Goal: Navigation & Orientation: Find specific page/section

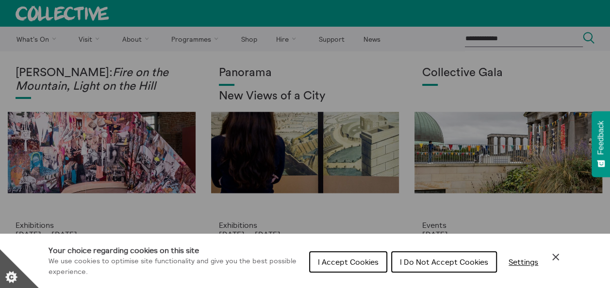
click at [348, 272] on button "I Accept Cookies" at bounding box center [348, 261] width 78 height 21
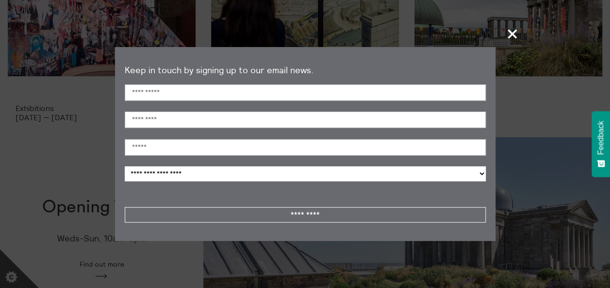
scroll to position [134, 0]
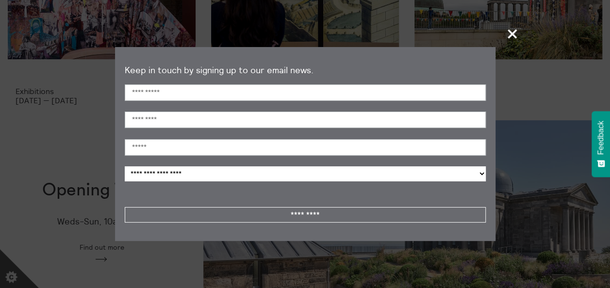
click at [508, 34] on span "+" at bounding box center [512, 33] width 29 height 29
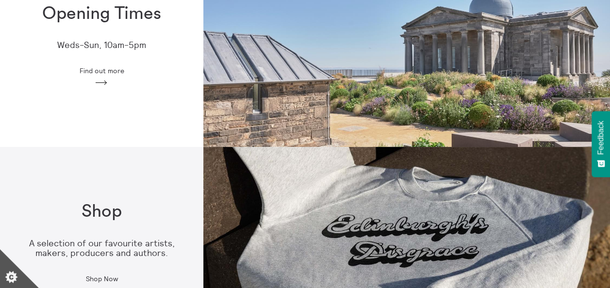
scroll to position [309, 0]
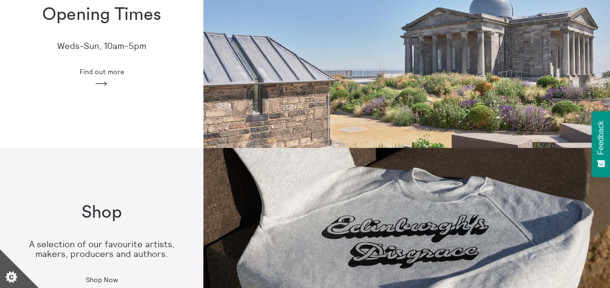
click at [103, 80] on icon "Arrow" at bounding box center [102, 84] width 16 height 9
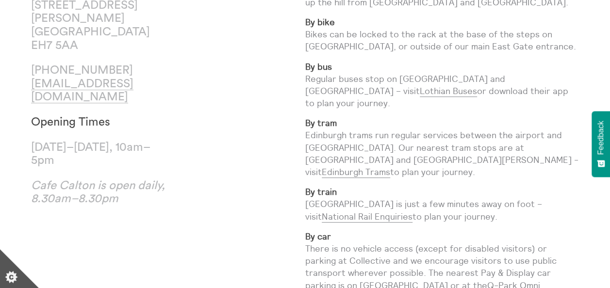
scroll to position [146, 0]
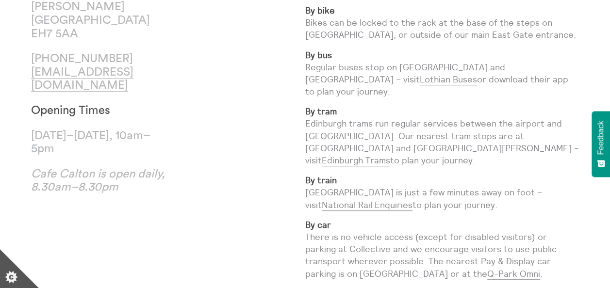
click at [88, 129] on p "[DATE]–[DATE], 10am–5pm" at bounding box center [99, 142] width 137 height 27
click at [179, 163] on div "Find Us Collective City Observatory 38 Calton Hill Edinburgh EH7 5AA +44 (0)131…" at bounding box center [168, 157] width 274 height 445
click at [227, 218] on div "Find Us Collective City Observatory 38 Calton Hill Edinburgh EH7 5AA +44 (0)131…" at bounding box center [168, 157] width 274 height 445
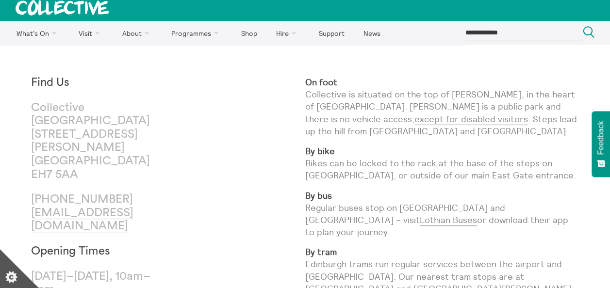
scroll to position [84, 0]
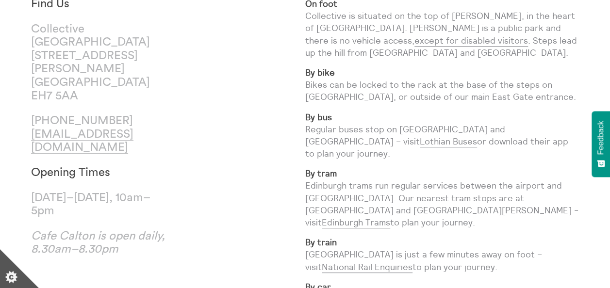
click at [266, 168] on div "Find Us Collective City Observatory 38 Calton Hill Edinburgh EH7 5AA +44 (0)131…" at bounding box center [168, 220] width 274 height 445
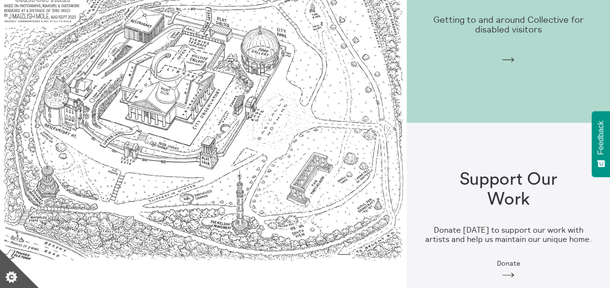
click at [269, 64] on img at bounding box center [203, 122] width 406 height 406
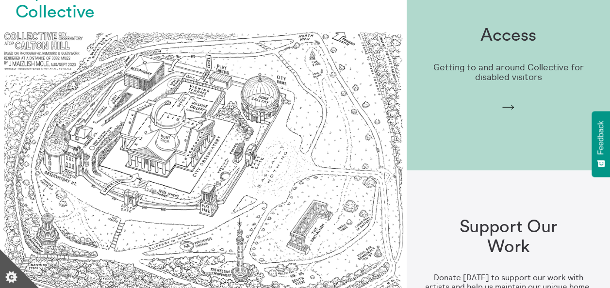
click at [204, 100] on img at bounding box center [203, 170] width 406 height 406
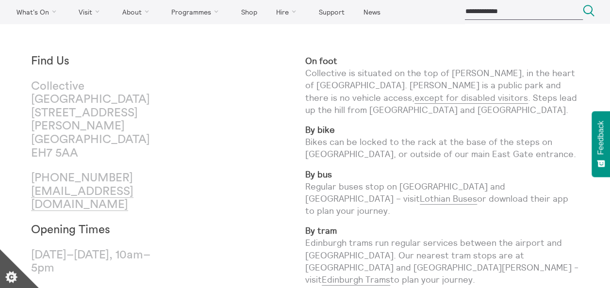
scroll to position [0, 0]
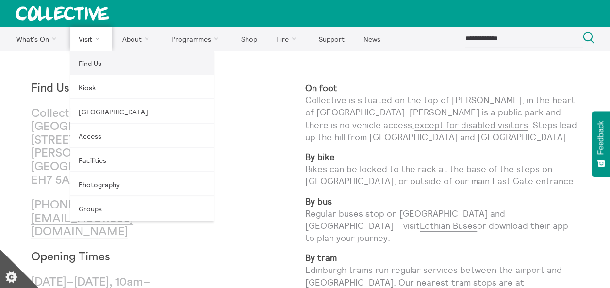
click at [92, 66] on link "Find Us" at bounding box center [141, 63] width 143 height 24
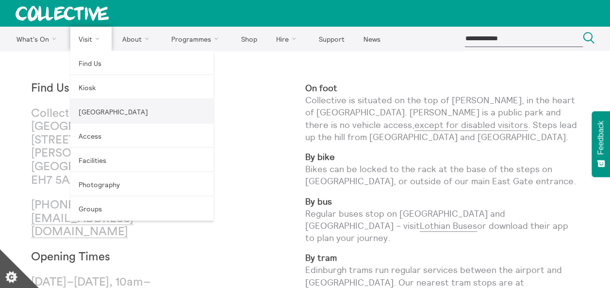
click at [89, 112] on link "[GEOGRAPHIC_DATA]" at bounding box center [141, 111] width 143 height 24
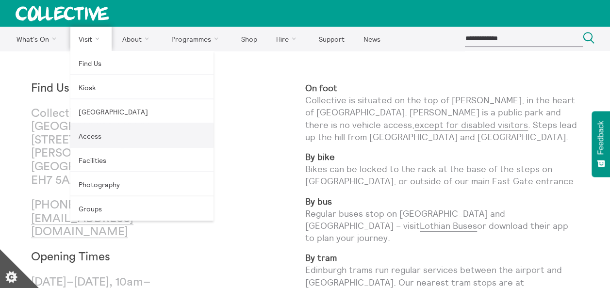
click at [105, 143] on link "Access" at bounding box center [141, 136] width 143 height 24
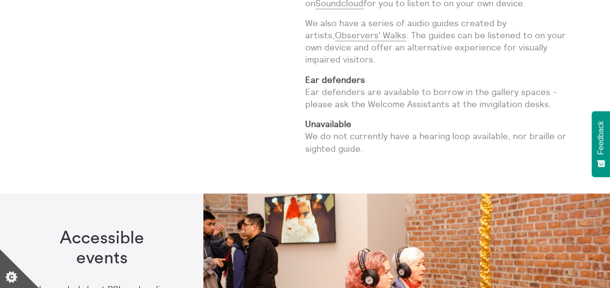
scroll to position [2143, 0]
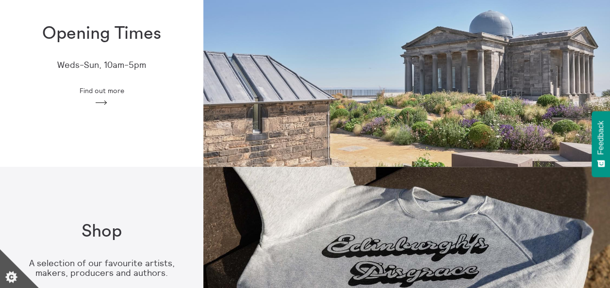
scroll to position [290, 0]
click at [104, 102] on icon "Arrow" at bounding box center [102, 103] width 16 height 9
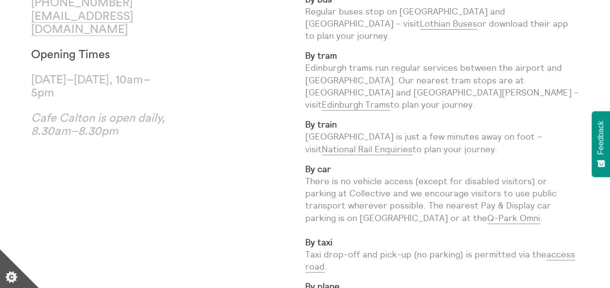
scroll to position [216, 0]
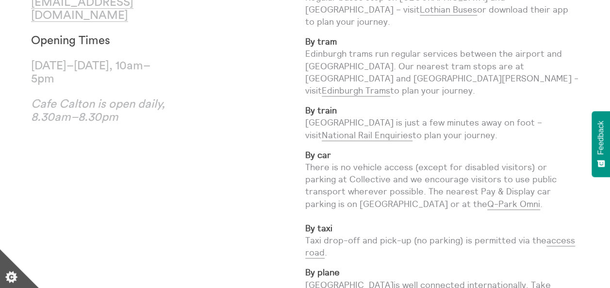
click at [84, 98] on em "Cafe Calton is open daily, 8.30am–8.30pm" at bounding box center [98, 110] width 134 height 25
